Goal: Check status: Check status

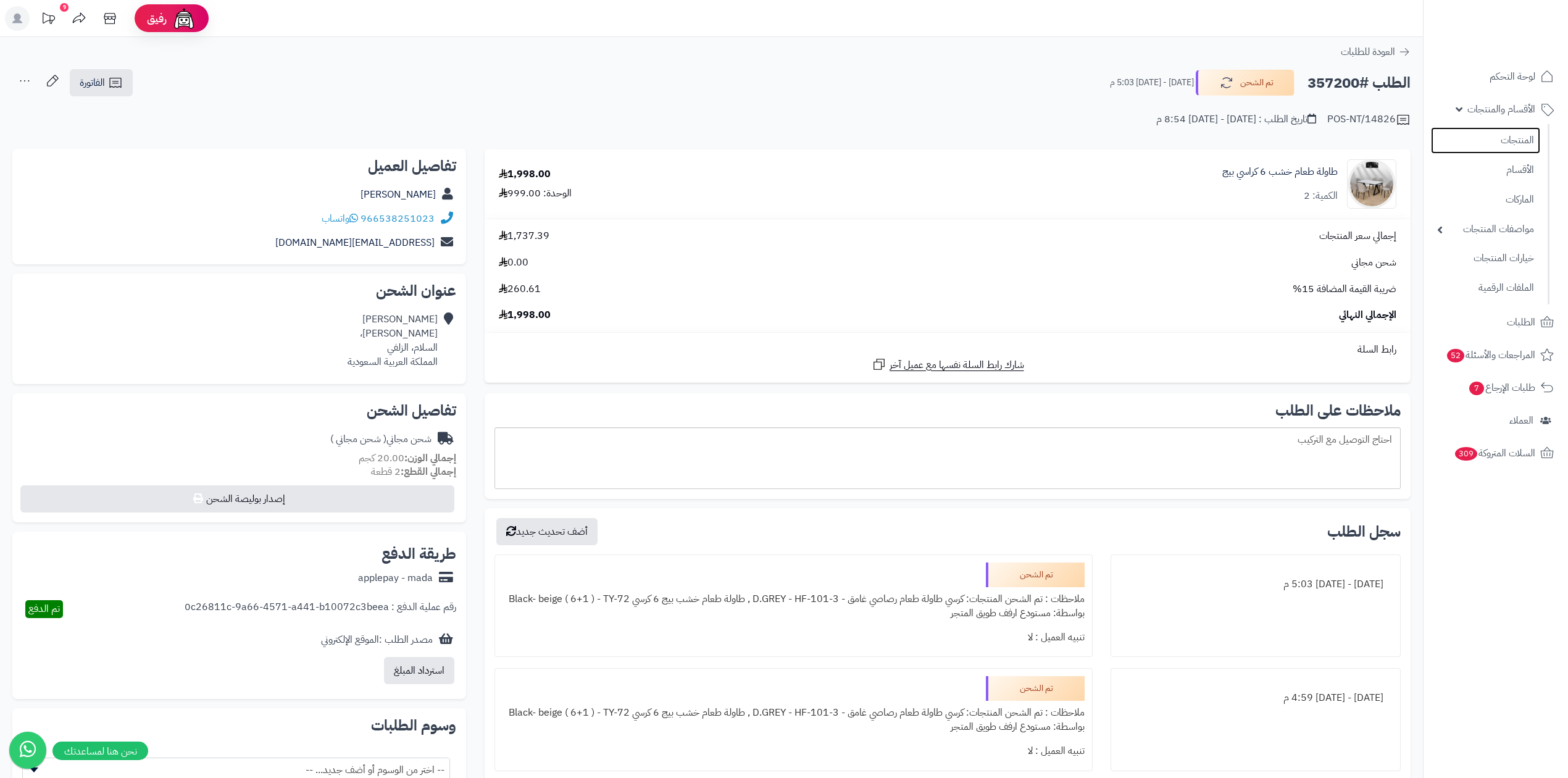
click at [1487, 135] on link "المنتجات" at bounding box center [1485, 140] width 109 height 26
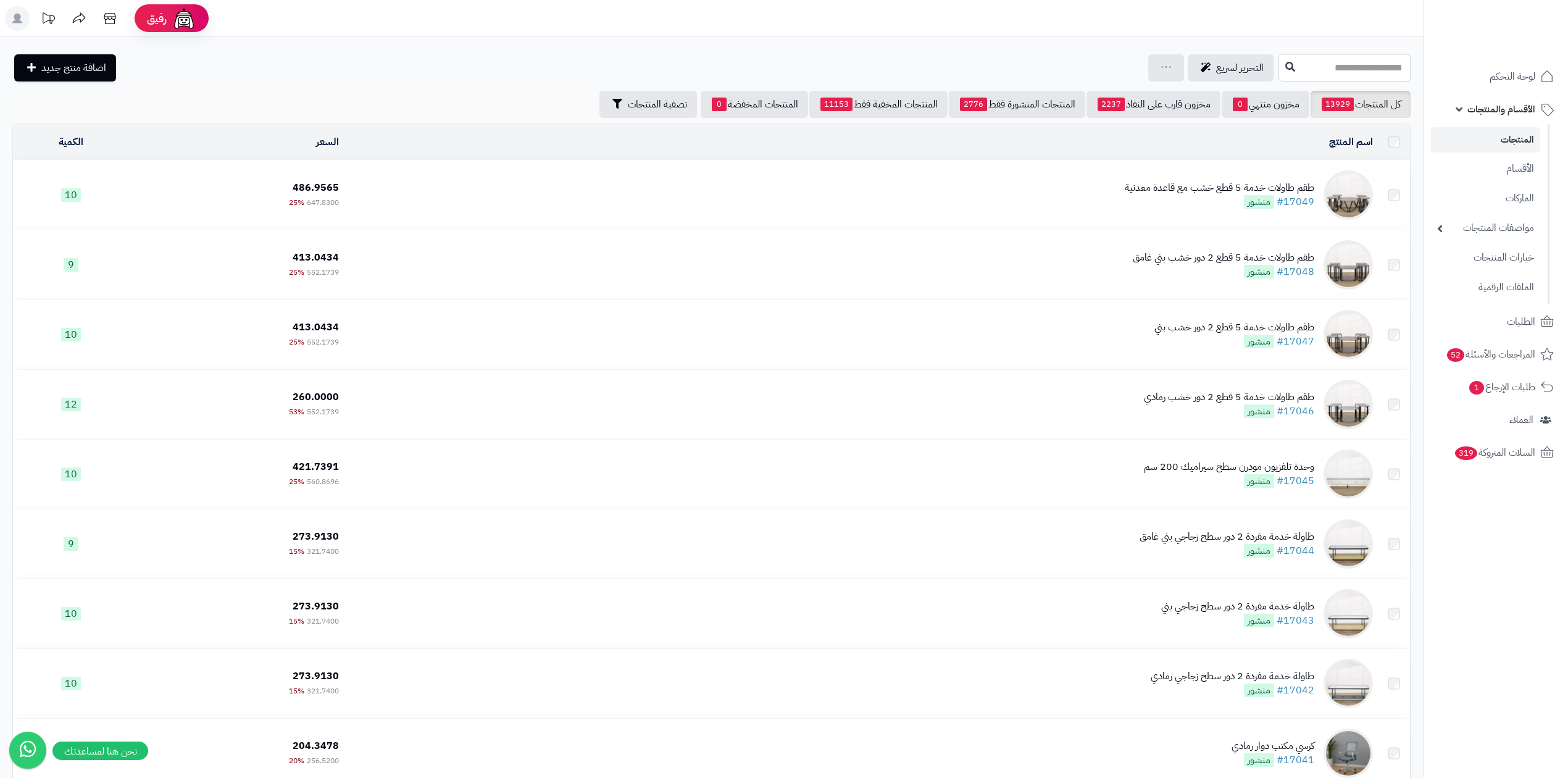
click at [1453, 140] on link "المنتجات" at bounding box center [1485, 140] width 109 height 25
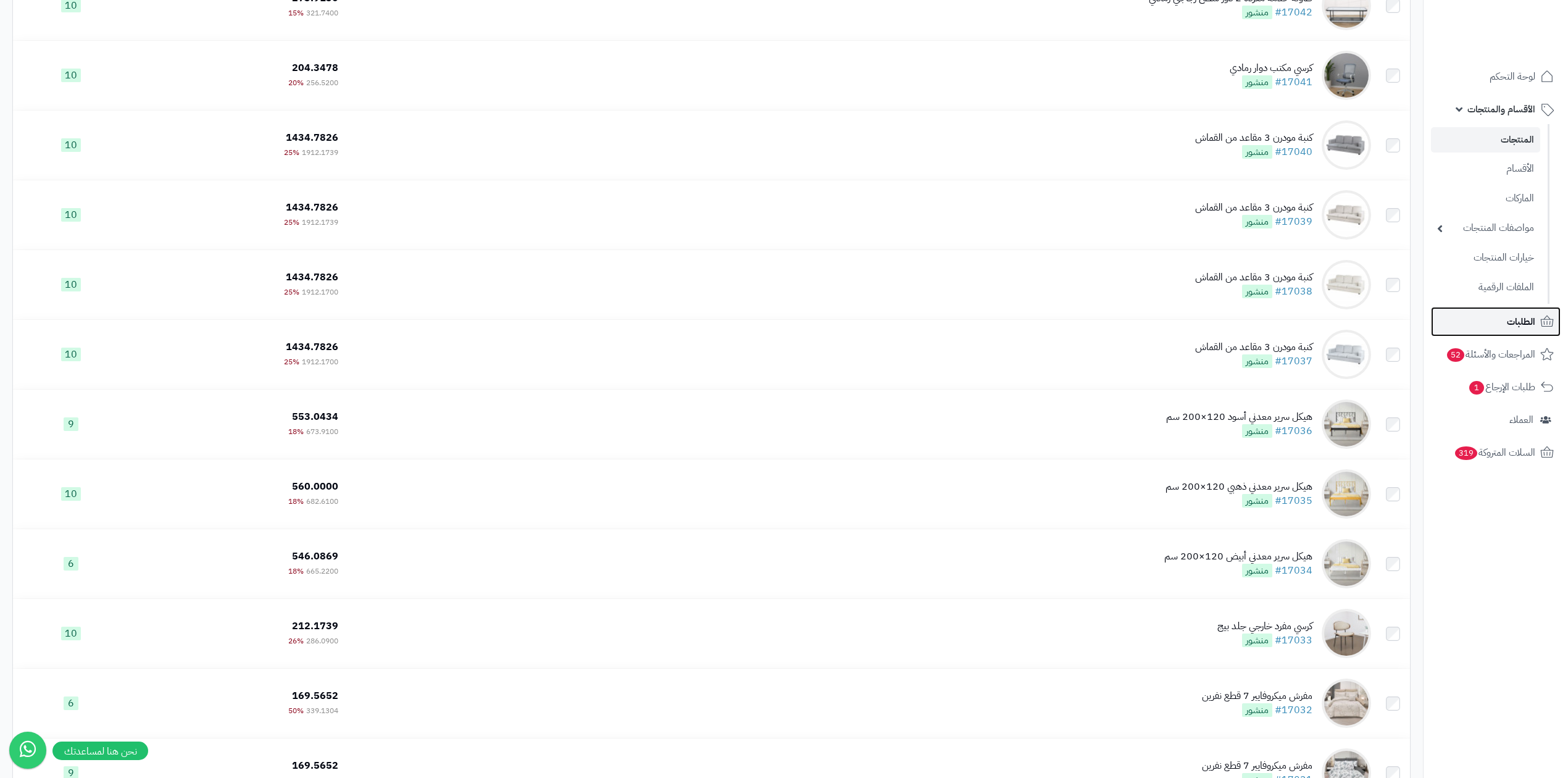
click at [1501, 317] on link "الطلبات" at bounding box center [1495, 321] width 130 height 29
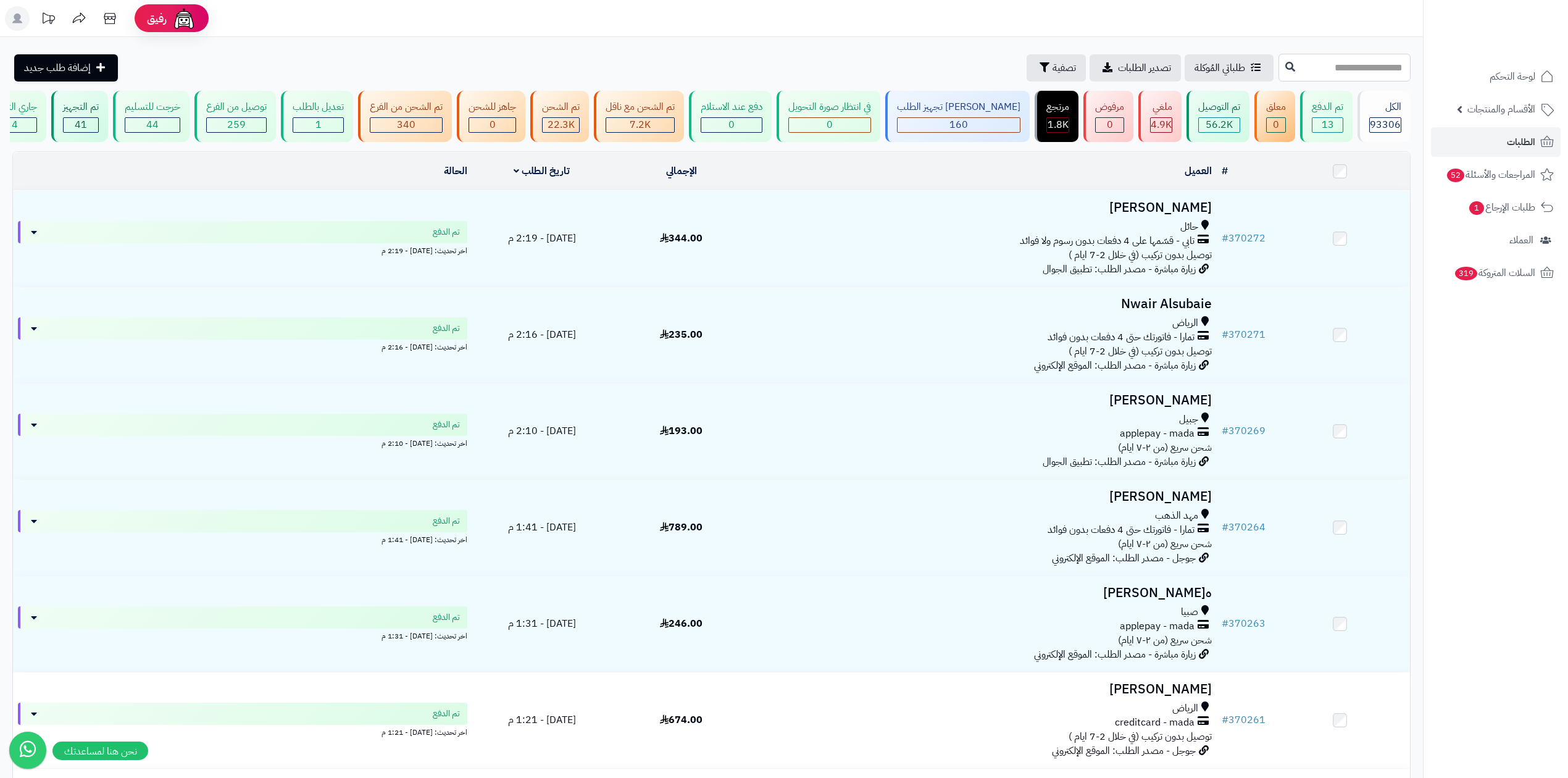
click at [1288, 67] on input "text" at bounding box center [1344, 68] width 132 height 28
paste input "******"
type input "******"
click at [1281, 68] on button at bounding box center [1290, 66] width 19 height 23
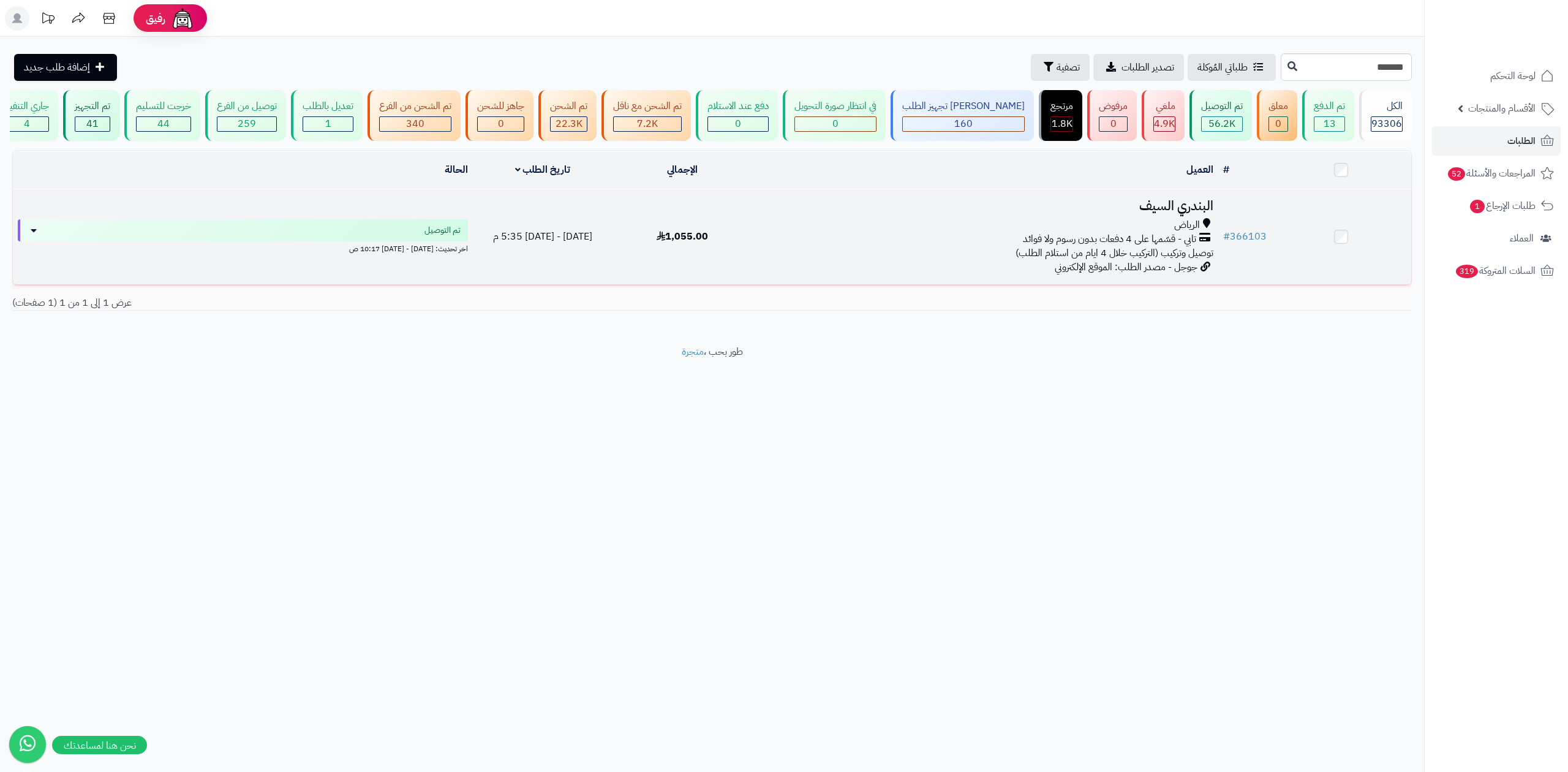
click at [1146, 232] on span "تابي - قسّمها على 4 دفعات بدون رسوم ولا فوائد" at bounding box center [1109, 239] width 174 height 14
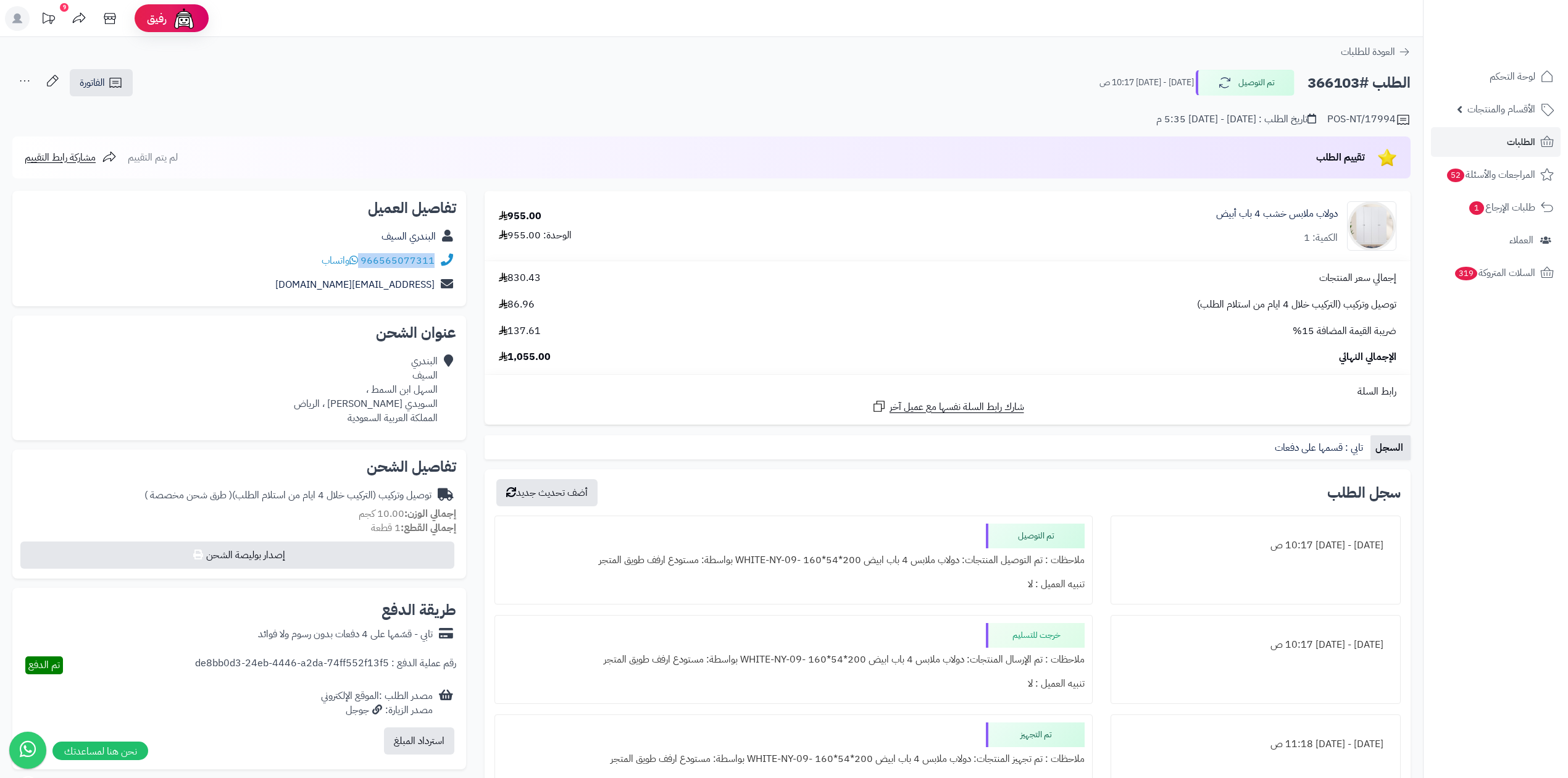
drag, startPoint x: 361, startPoint y: 258, endPoint x: 462, endPoint y: 268, distance: 101.5
click at [462, 268] on div "تفاصيل العميل البندري السيف 966565077311 واتساب albndryb274@gmail.com" at bounding box center [239, 248] width 454 height 116
copy div "966565077311"
